Goal: Transaction & Acquisition: Purchase product/service

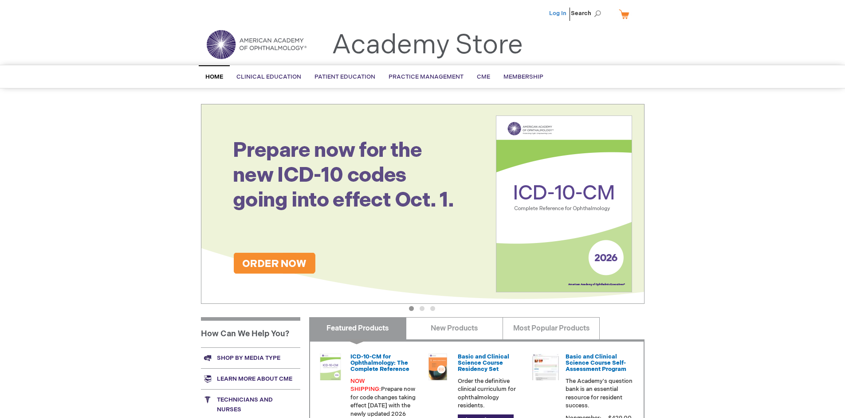
click at [559, 13] on link "Log In" at bounding box center [557, 13] width 17 height 7
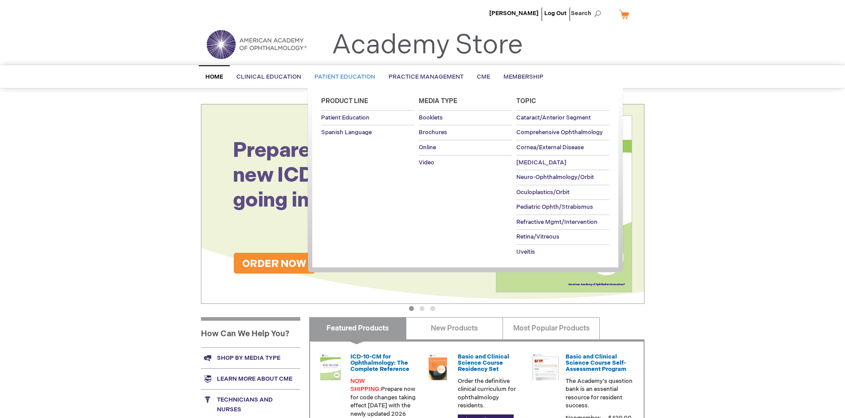
click at [343, 77] on span "Patient Education" at bounding box center [345, 76] width 61 height 7
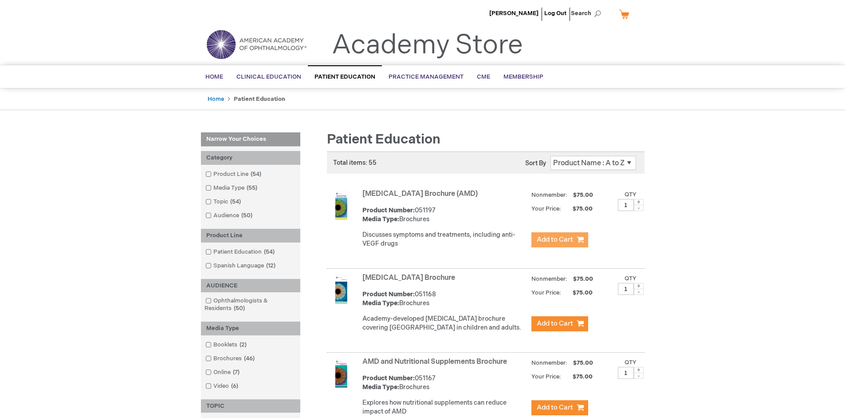
click at [560, 240] on span "Add to Cart" at bounding box center [555, 239] width 36 height 8
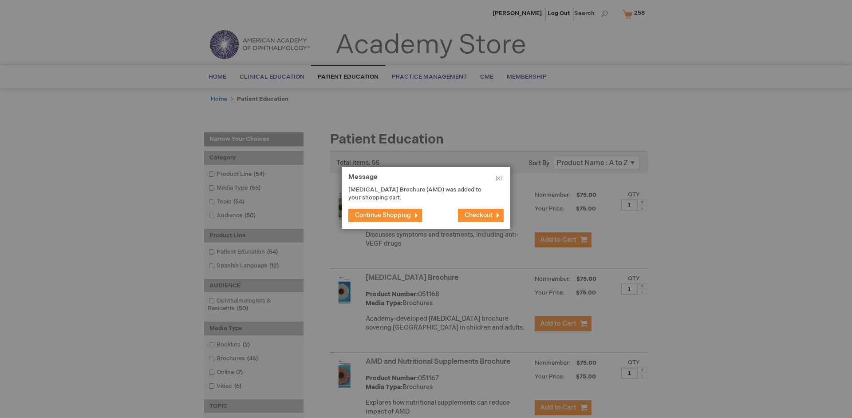
click at [383, 215] on span "Continue Shopping" at bounding box center [383, 215] width 56 height 8
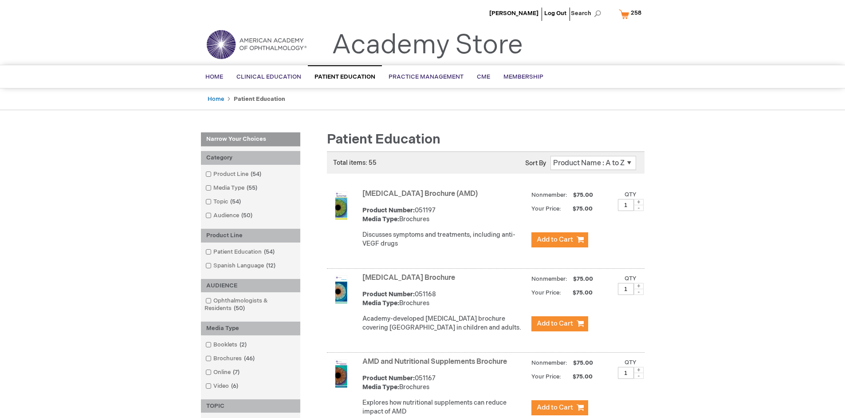
click at [437, 366] on link "AMD and Nutritional Supplements Brochure" at bounding box center [435, 361] width 145 height 8
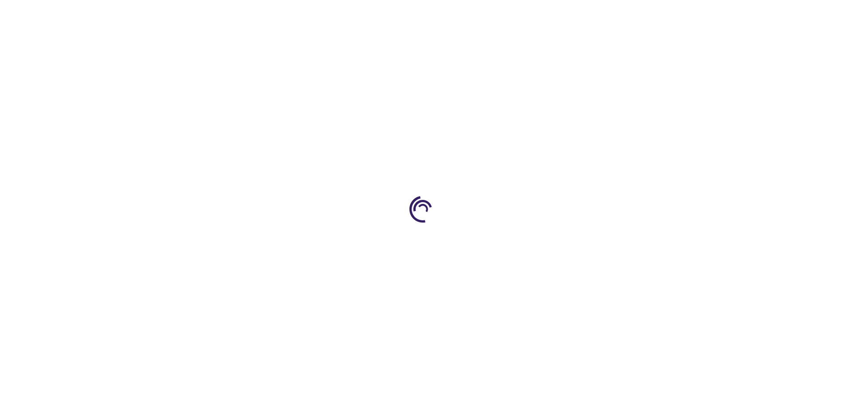
type input "1"
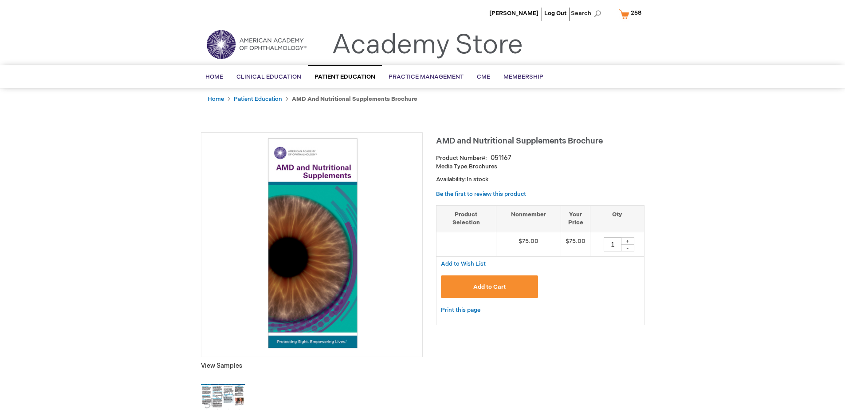
click at [489, 286] on span "Add to Cart" at bounding box center [490, 286] width 32 height 7
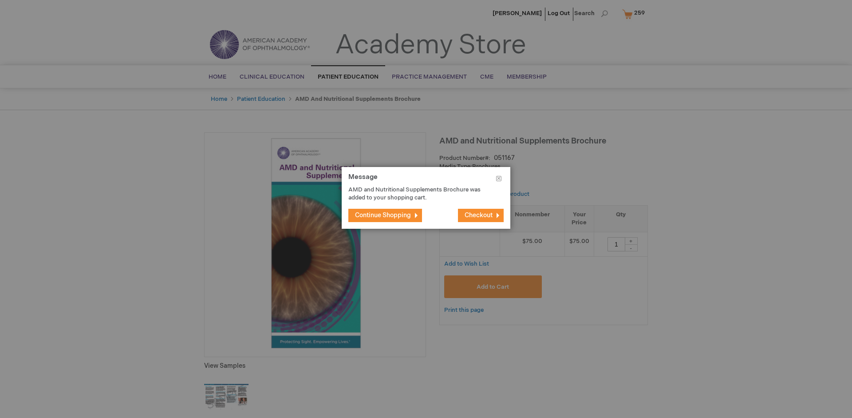
click at [383, 215] on span "Continue Shopping" at bounding box center [383, 215] width 56 height 8
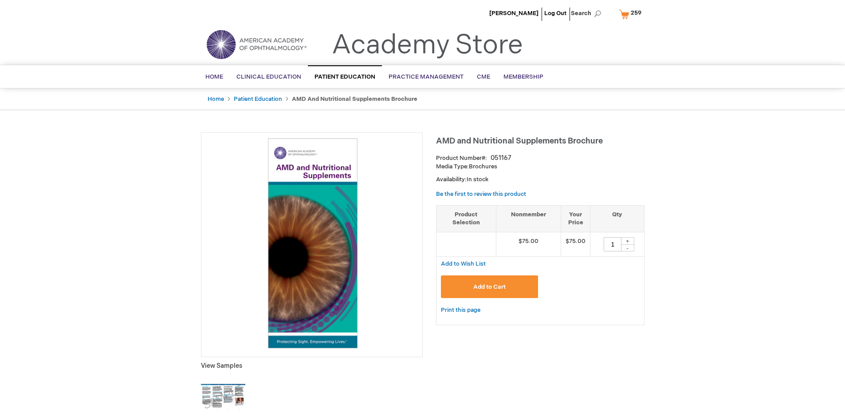
click at [632, 14] on span "259" at bounding box center [636, 12] width 11 height 7
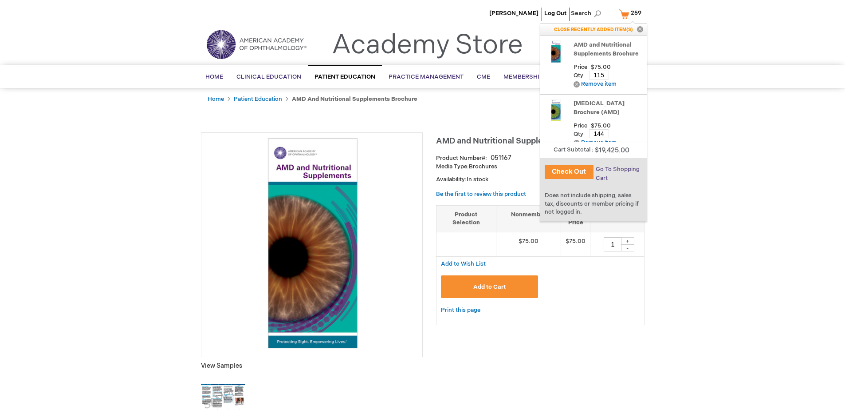
click at [617, 169] on span "Go To Shopping Cart" at bounding box center [618, 174] width 44 height 16
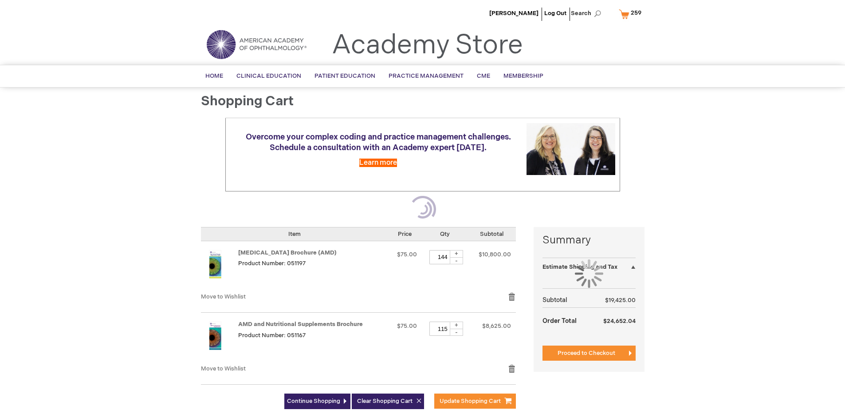
select select "US"
select select "41"
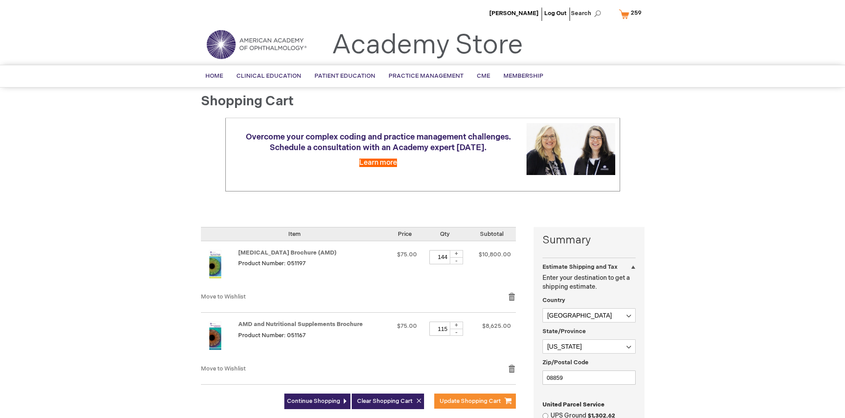
scroll to position [193, 0]
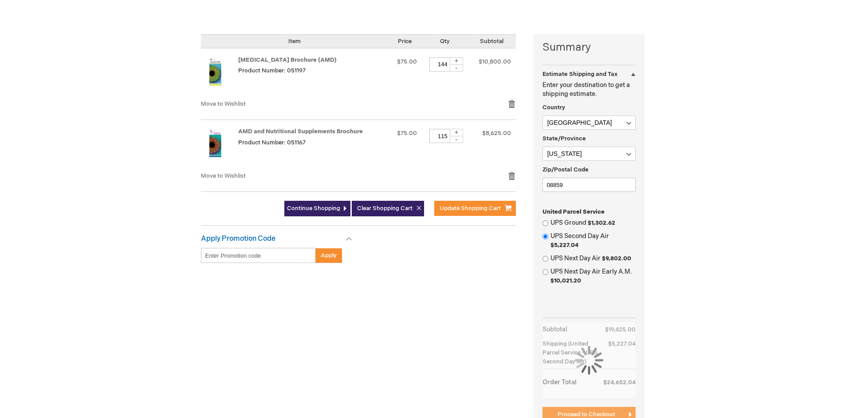
click at [586, 414] on span "Proceed to Checkout" at bounding box center [587, 413] width 58 height 7
